Goal: Check status

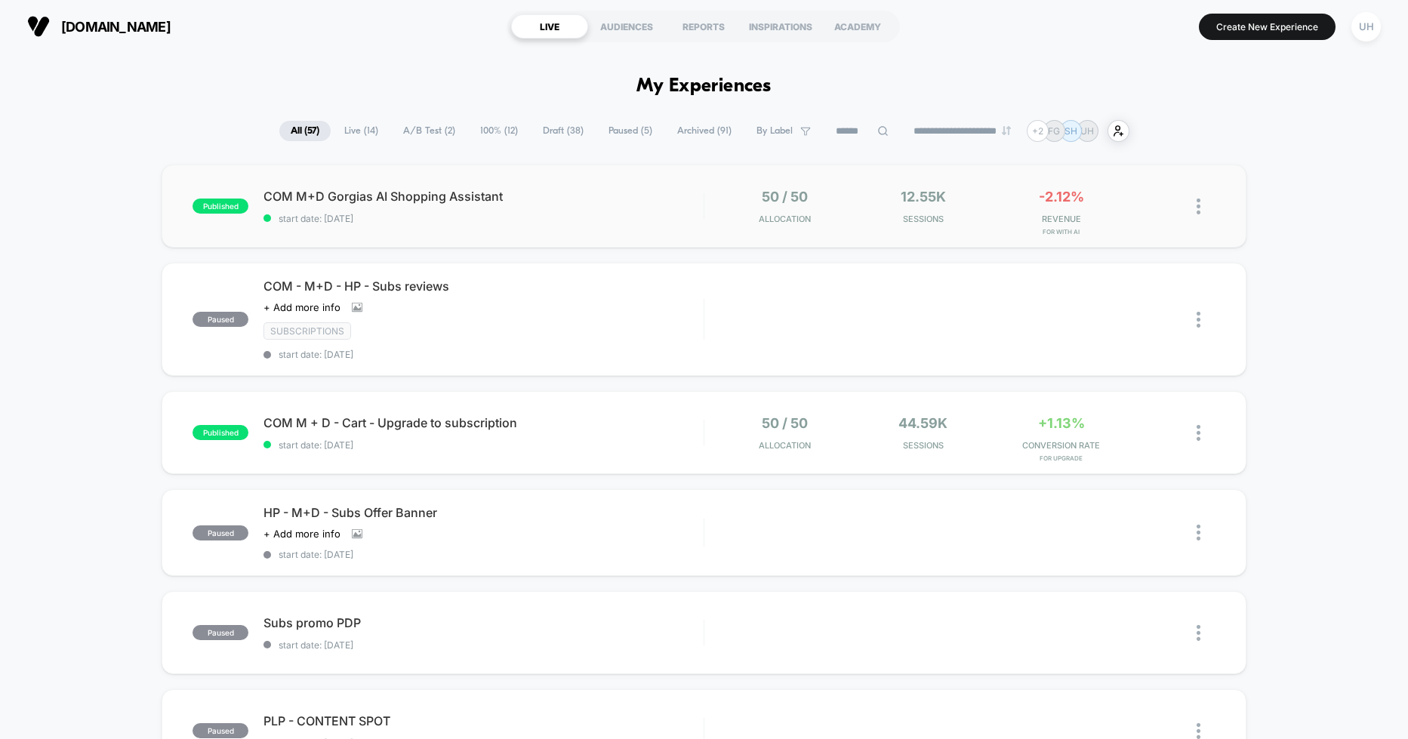
click at [719, 204] on div "50 / 50 Allocation" at bounding box center [784, 206] width 131 height 35
